Goal: Contribute content: Add original content to the website for others to see

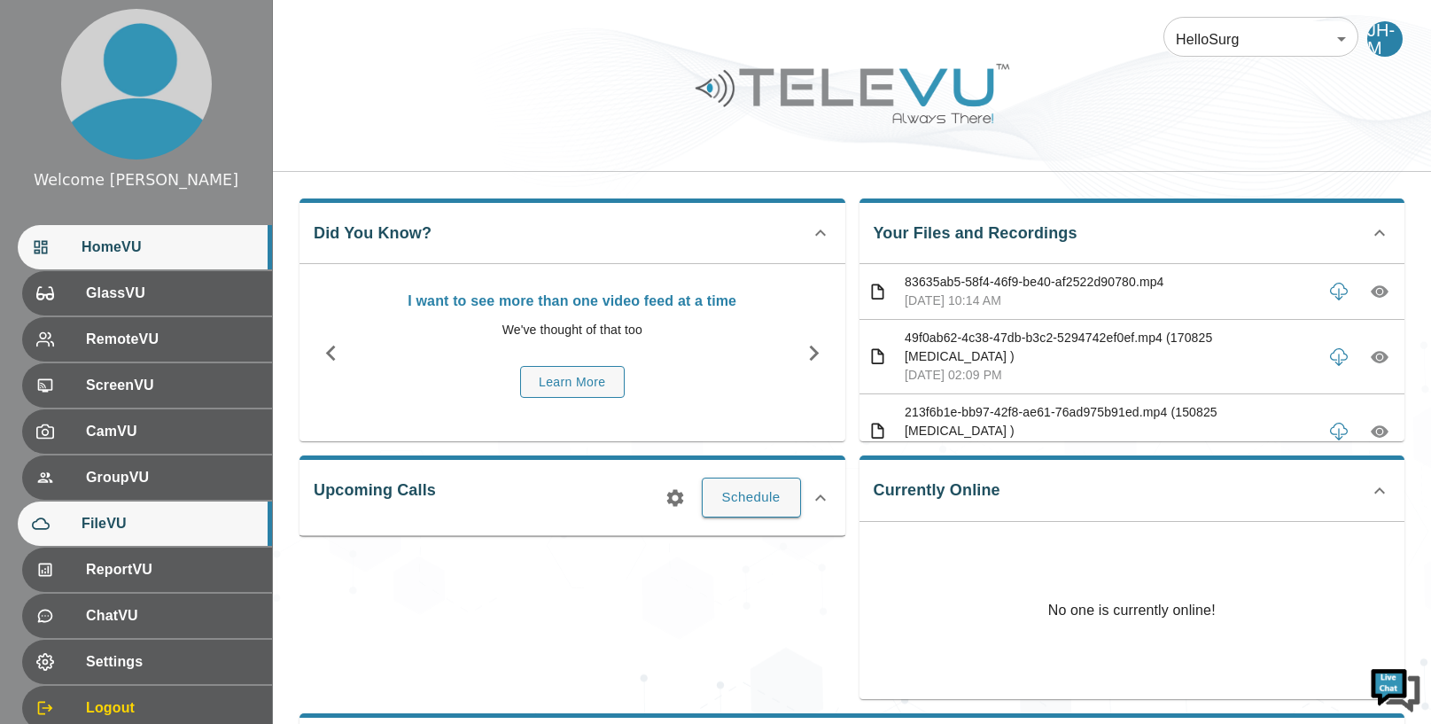
click at [161, 507] on div "FileVU" at bounding box center [145, 523] width 254 height 44
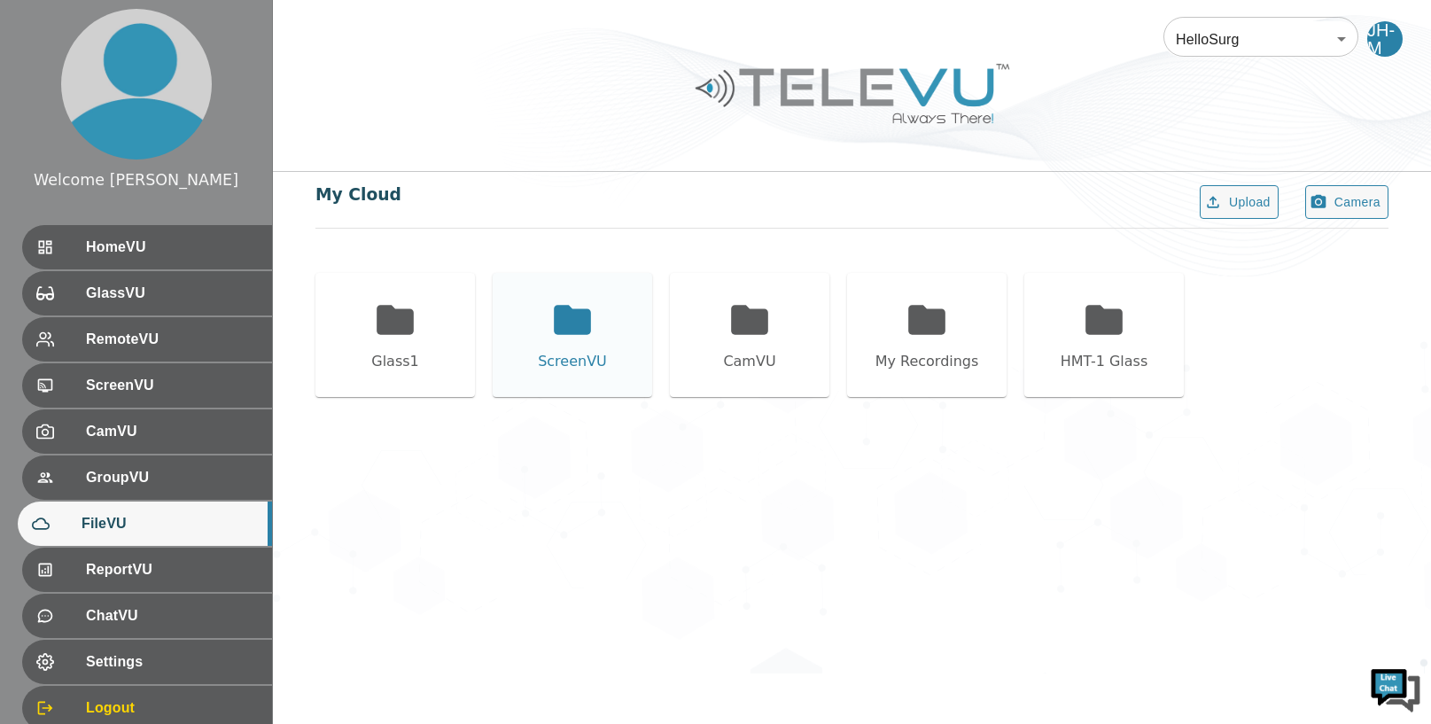
click at [570, 330] on icon at bounding box center [572, 319] width 37 height 29
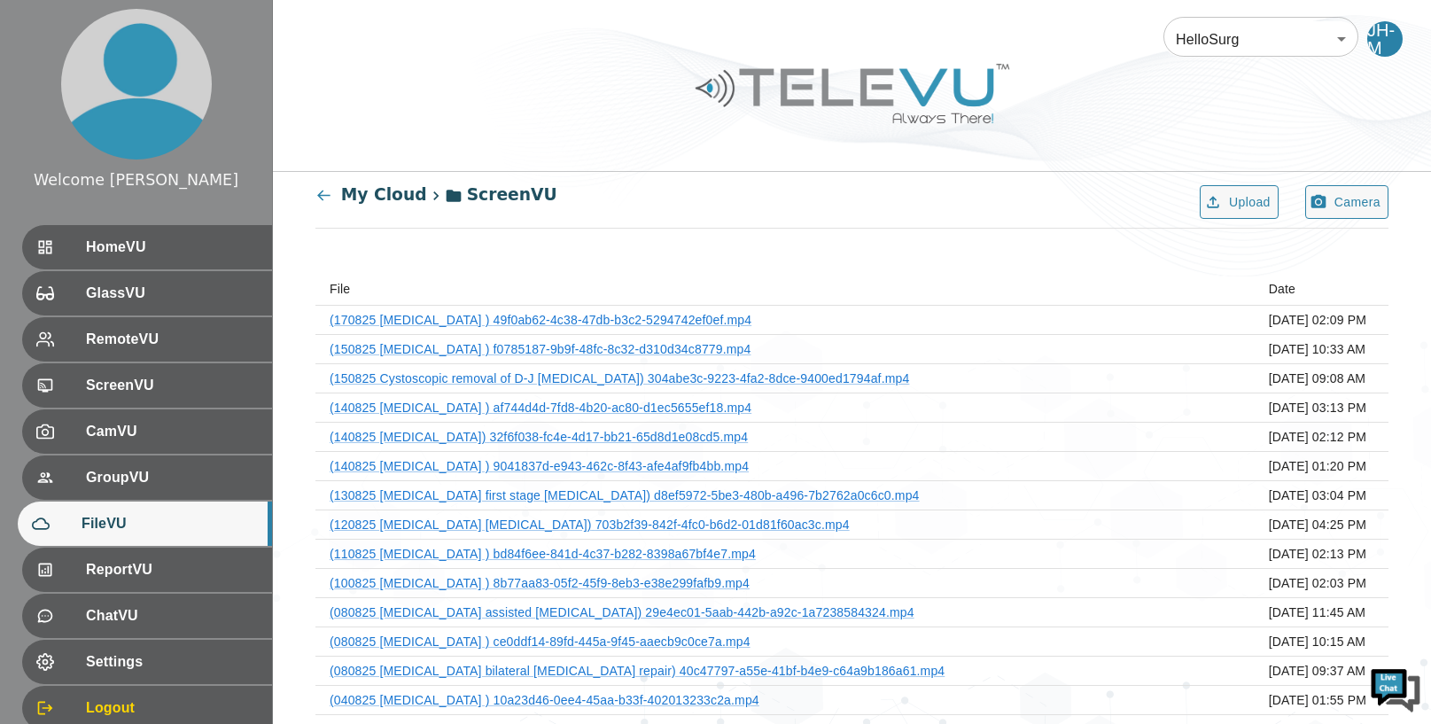
click at [320, 192] on icon at bounding box center [323, 195] width 17 height 17
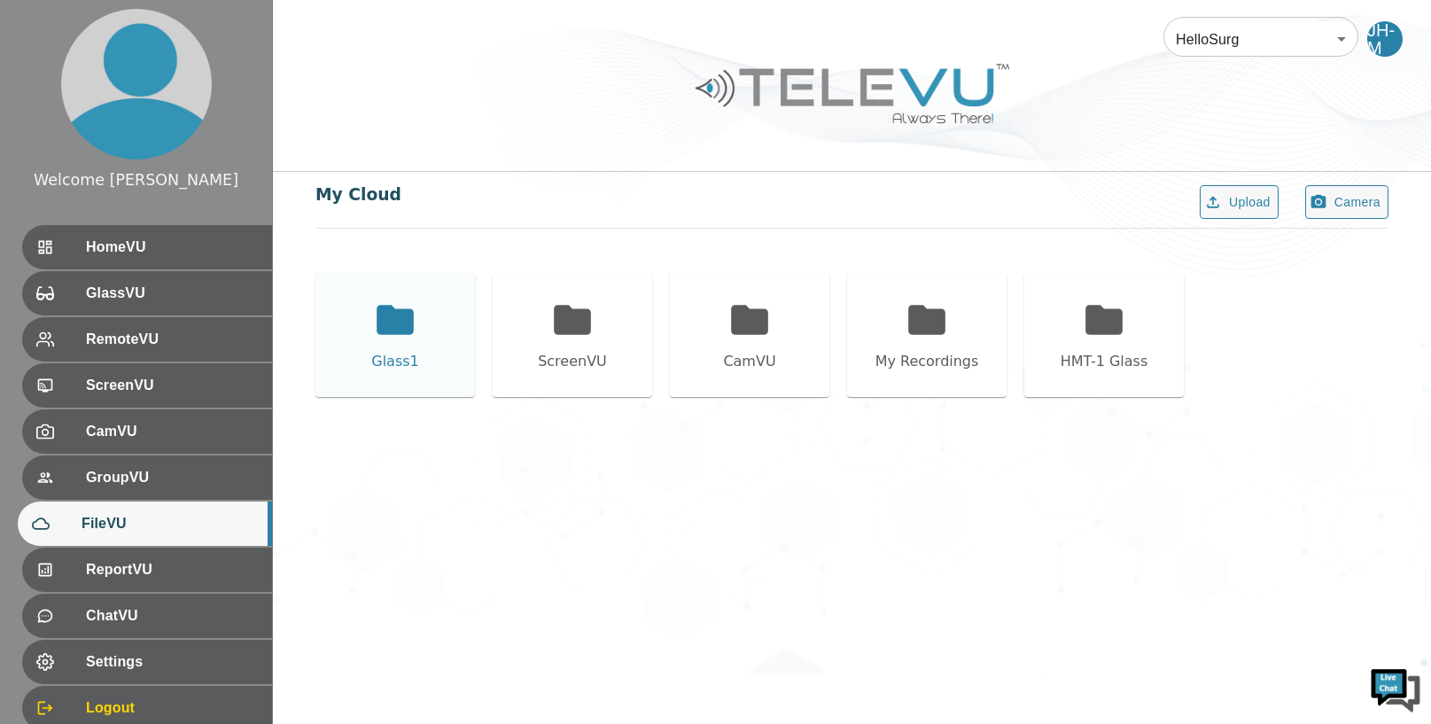
click at [407, 328] on icon at bounding box center [394, 319] width 37 height 29
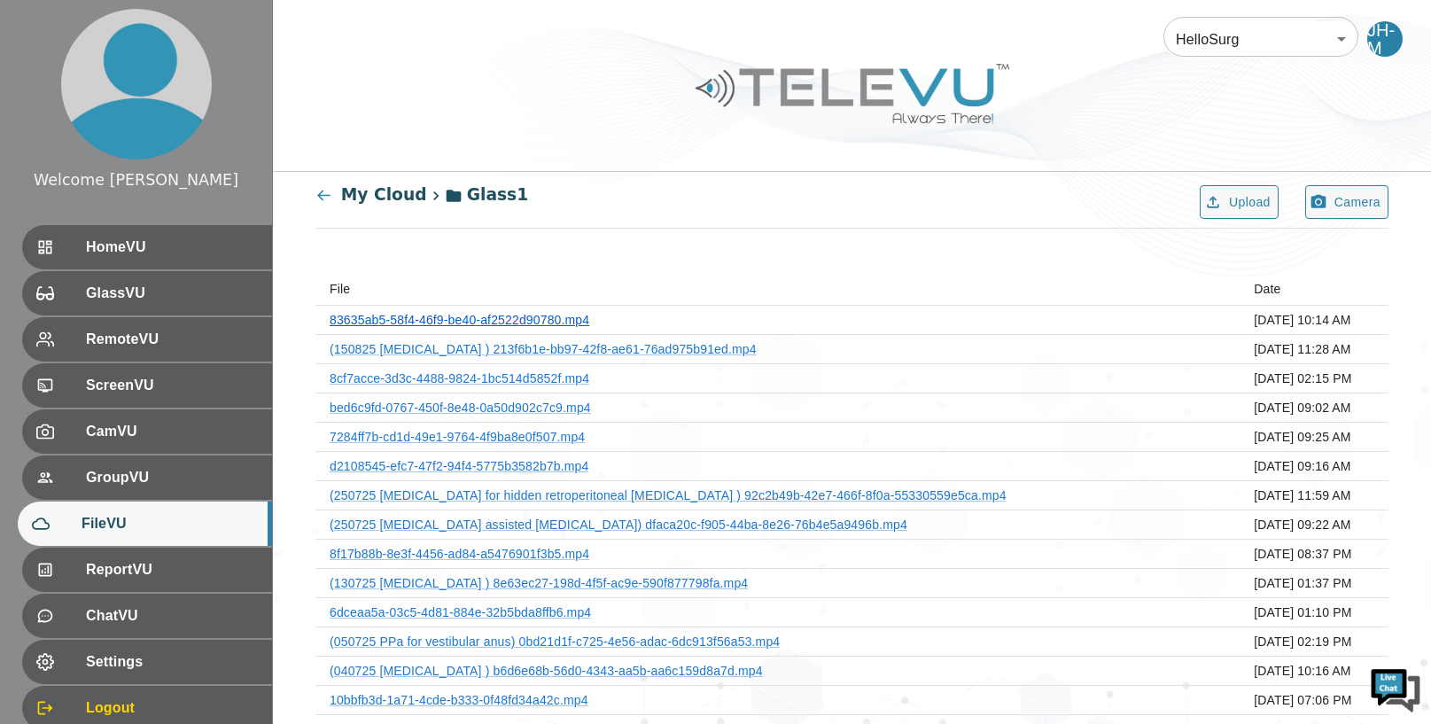
click at [547, 319] on link "83635ab5-58f4-46f9-be40-af2522d90780.mp4" at bounding box center [460, 320] width 260 height 14
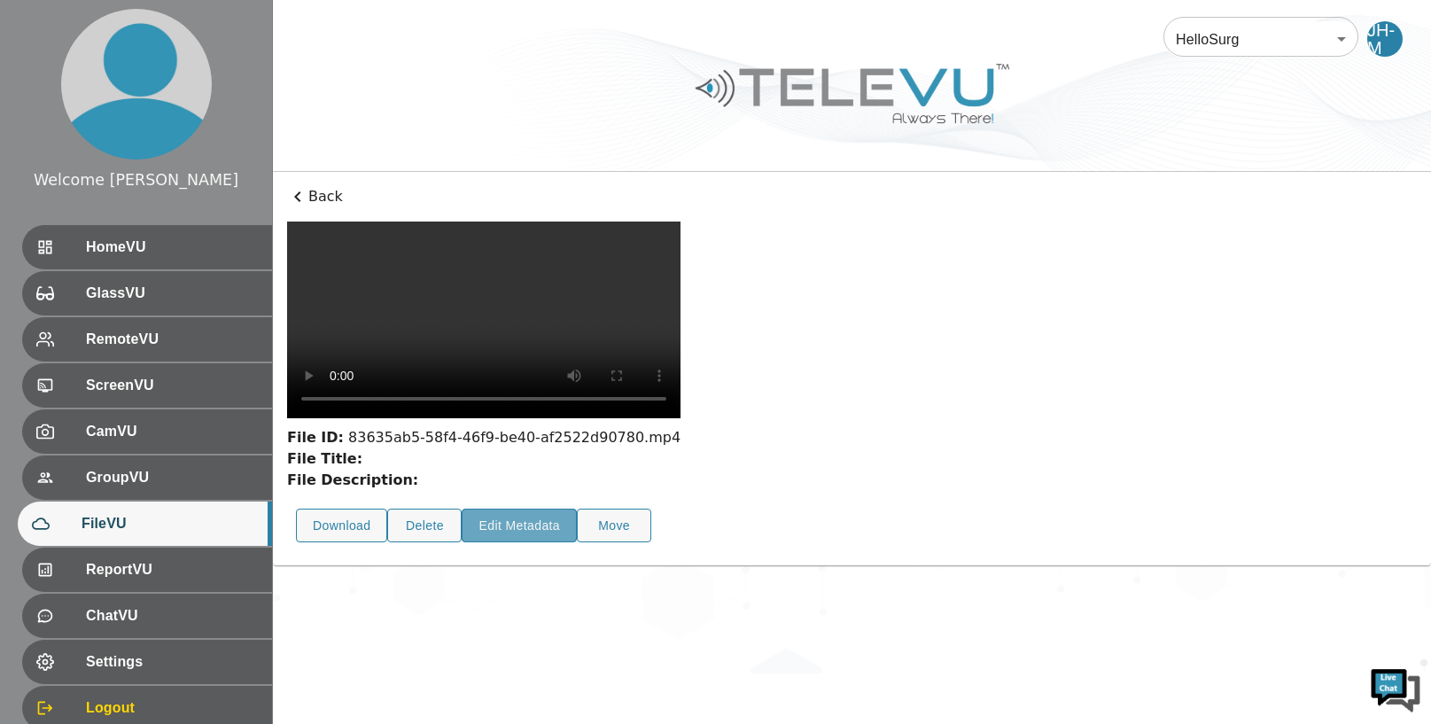
click at [546, 508] on button "Edit Metadata" at bounding box center [519, 525] width 115 height 35
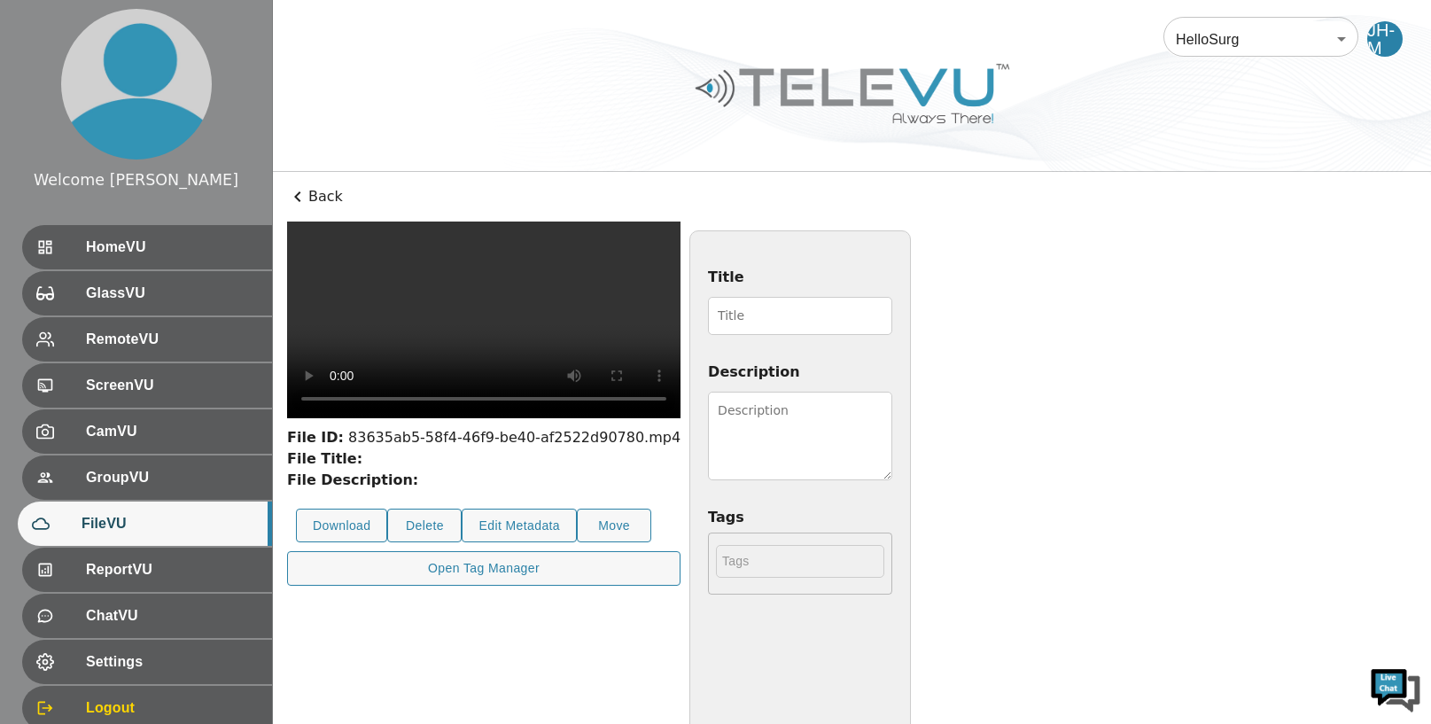
click at [728, 312] on input "Title" at bounding box center [800, 316] width 184 height 38
type input "180825 [MEDICAL_DATA]"
click at [892, 415] on textarea "Description" at bounding box center [800, 436] width 184 height 89
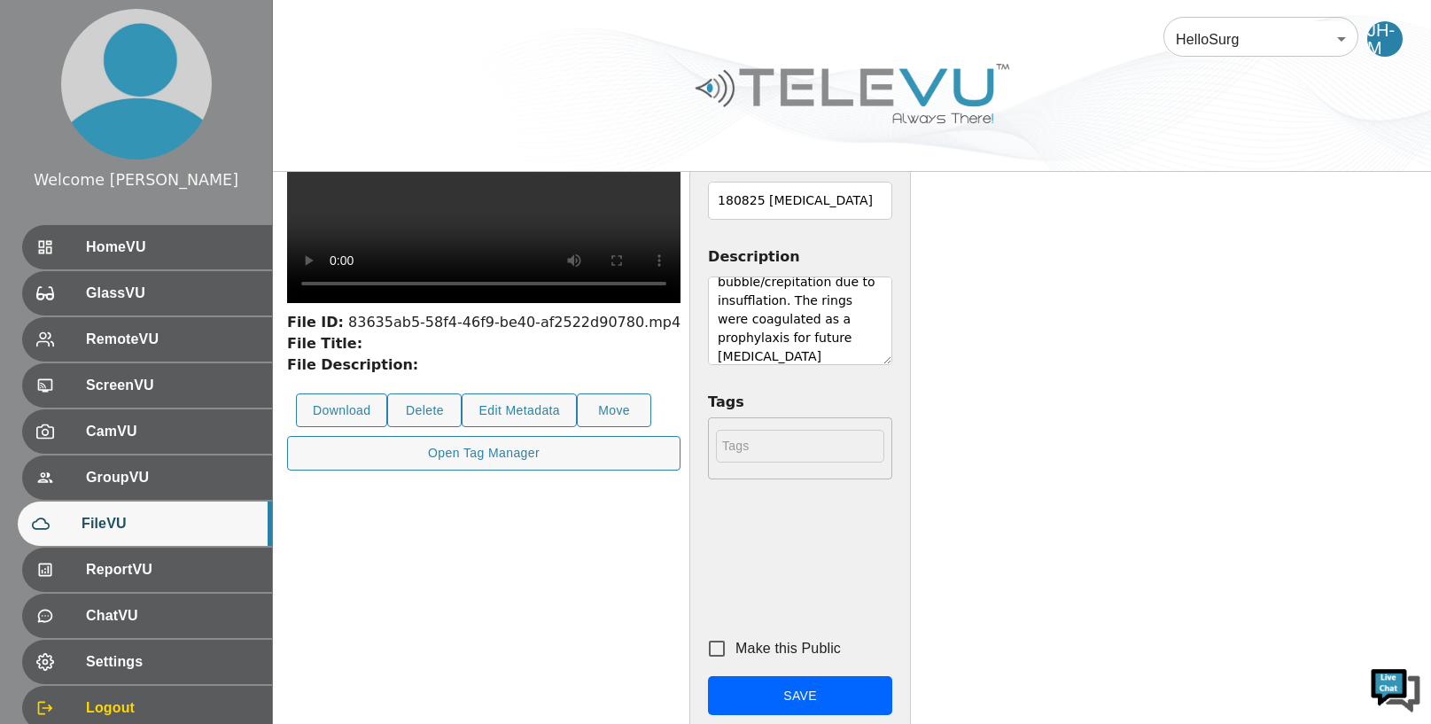
scroll to position [252, 0]
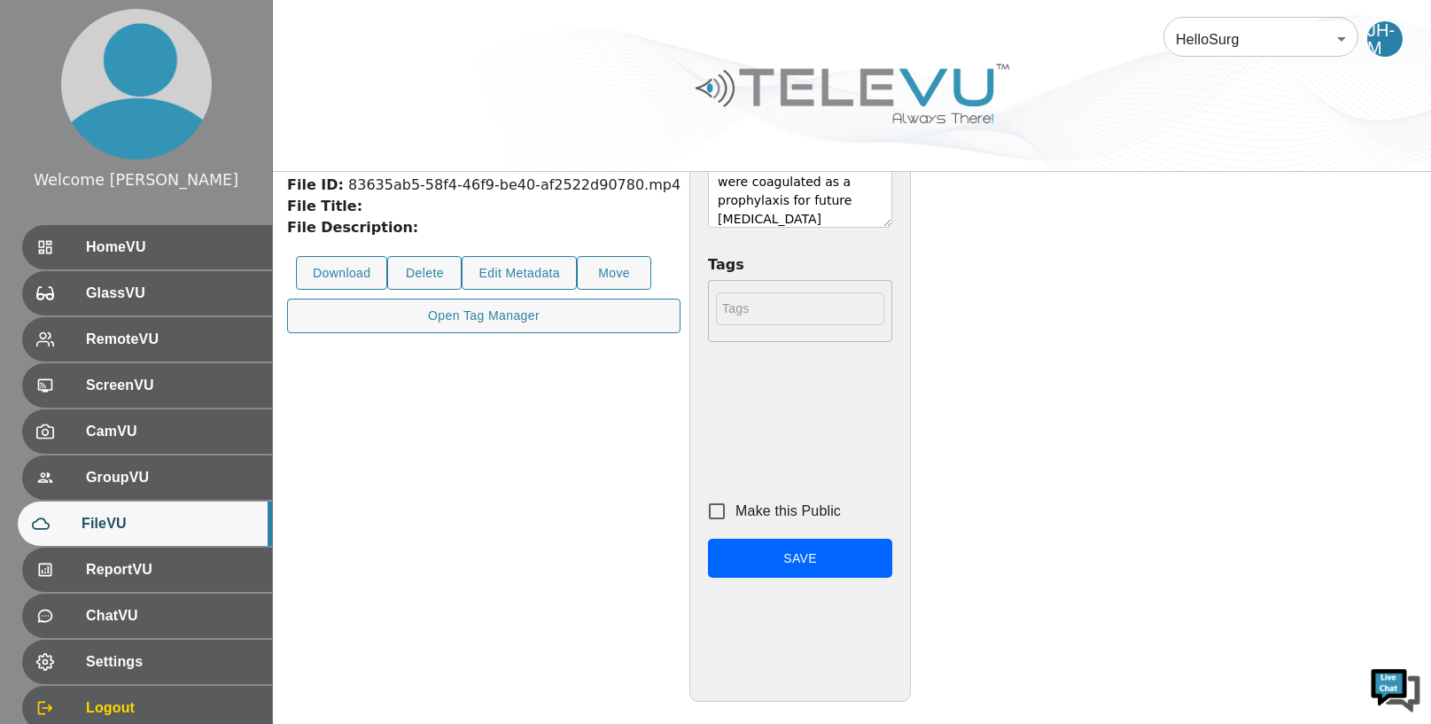
type textarea "[DEMOGRAPHIC_DATA] girl with recurrent attacks. Appendix was grossly inflamed a…"
click at [735, 514] on input "Make this Public" at bounding box center [716, 511] width 37 height 37
checkbox input "true"
click at [892, 563] on button "Save" at bounding box center [800, 559] width 184 height 40
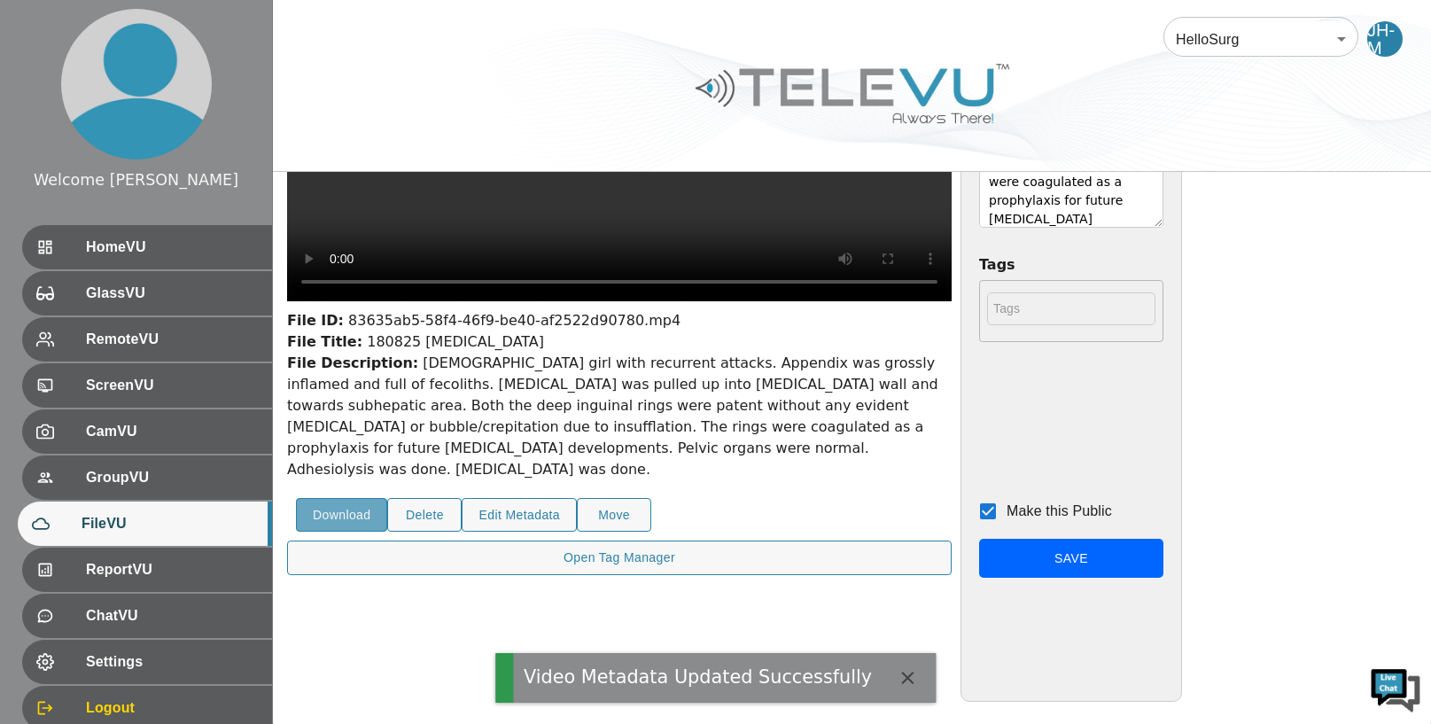
click at [354, 532] on button "Download" at bounding box center [341, 515] width 91 height 35
